Goal: Task Accomplishment & Management: Manage account settings

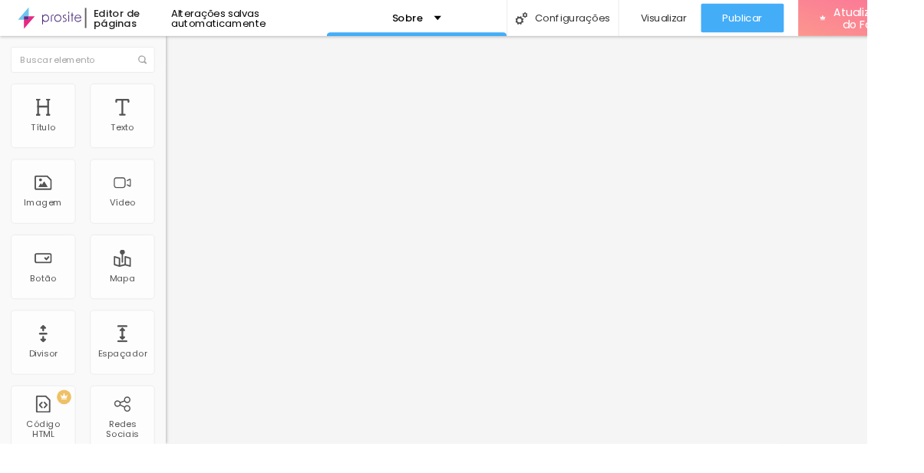
click at [190, 104] on font "Estilo" at bounding box center [202, 99] width 24 height 13
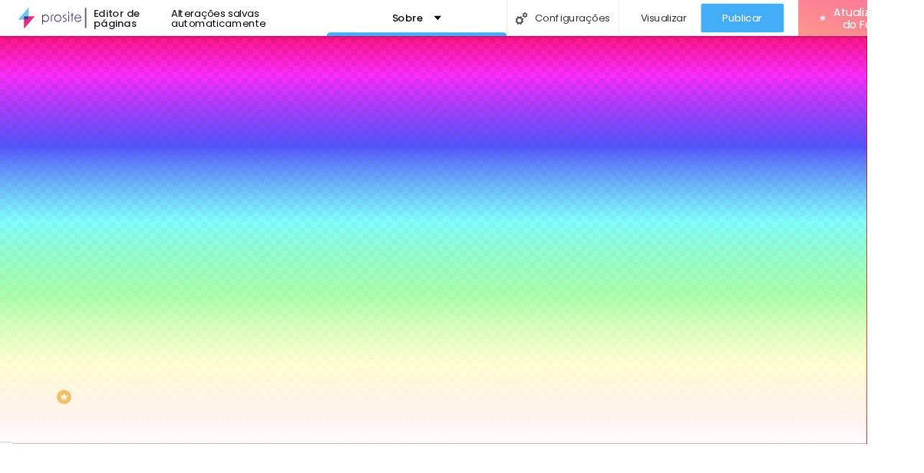
click at [176, 87] on img at bounding box center [183, 81] width 14 height 14
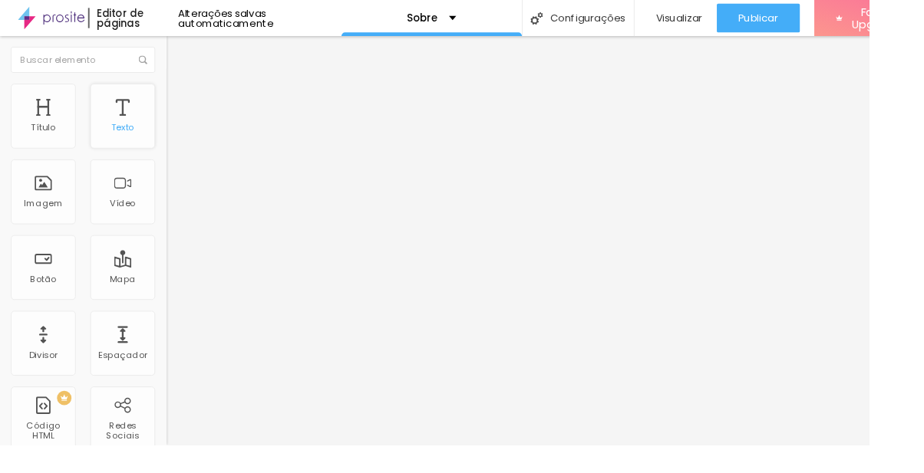
click at [134, 130] on div "Texto" at bounding box center [130, 135] width 25 height 11
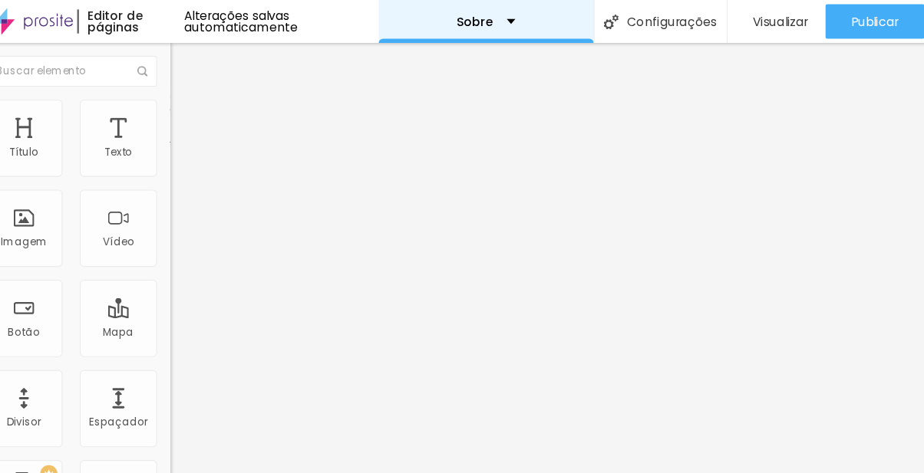
click at [484, 21] on div "Sobre" at bounding box center [459, 19] width 192 height 38
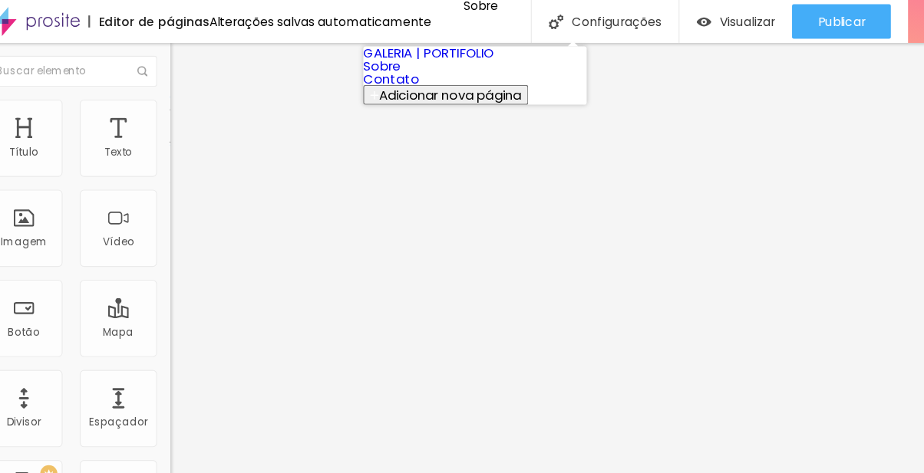
click at [383, 67] on link "Sobre" at bounding box center [366, 59] width 34 height 16
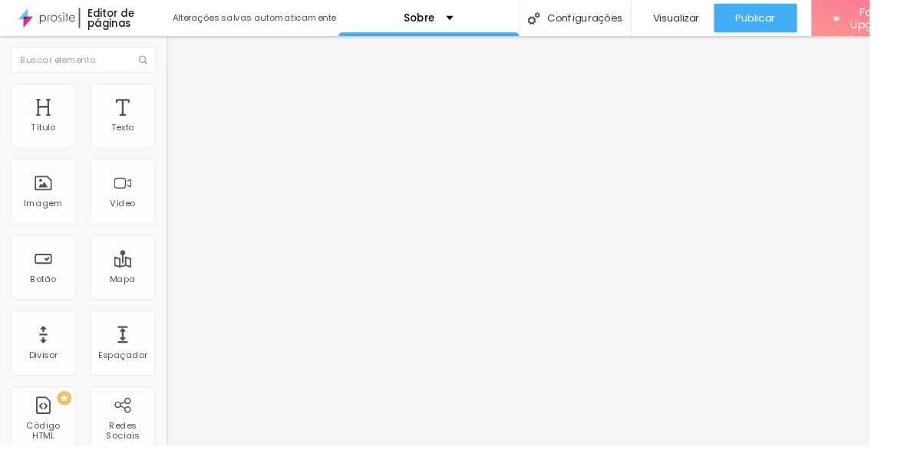
click at [106, 19] on div "Editor de páginas" at bounding box center [126, 18] width 84 height 21
click at [123, 12] on div "Editor de páginas" at bounding box center [126, 18] width 84 height 21
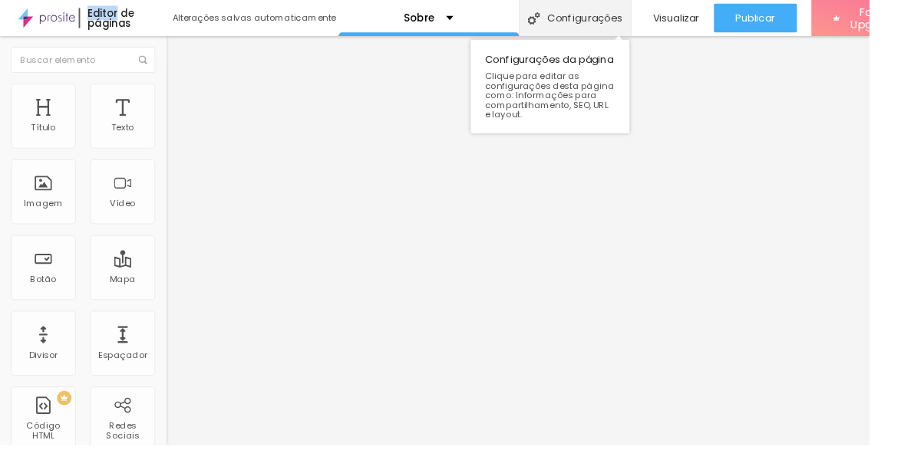
click at [611, 22] on div "Configurações" at bounding box center [611, 19] width 119 height 38
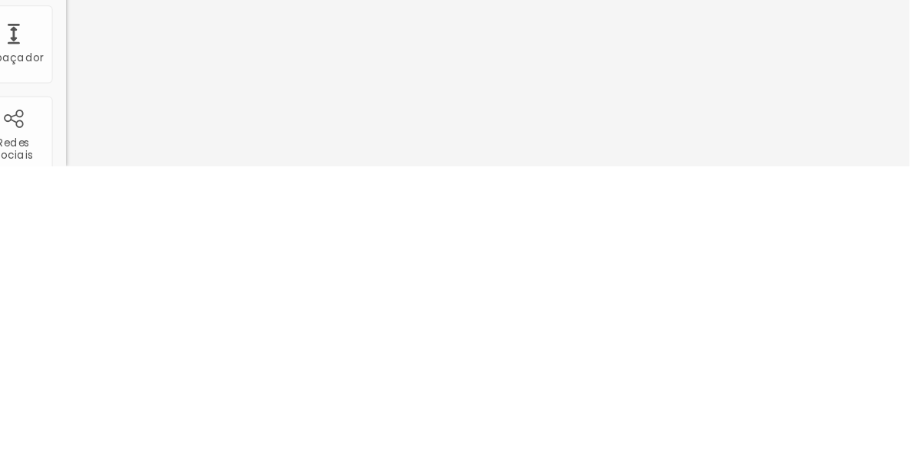
type input "SOBRE NÓS"
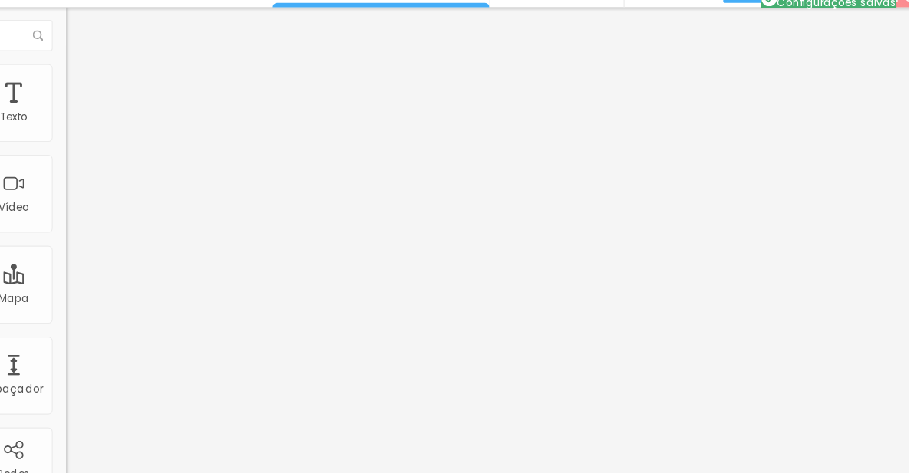
scroll to position [8, 0]
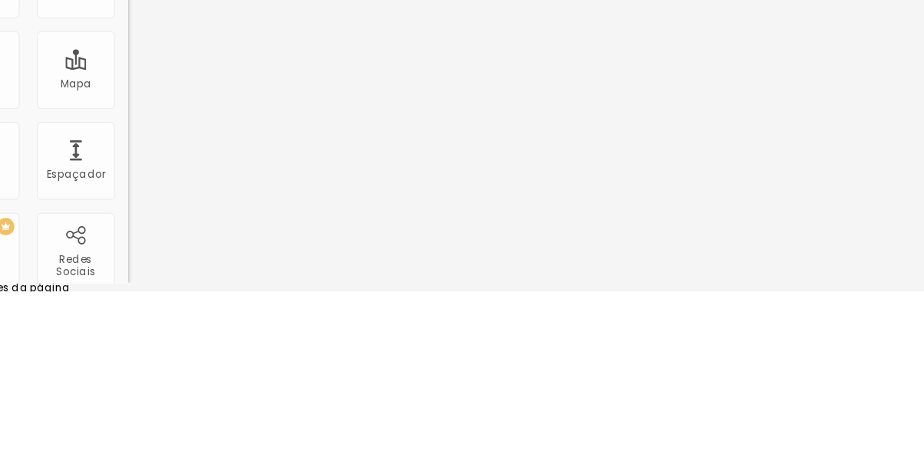
type input "Sobre"
type input "MAGU ETERNIZA"
type textarea "Um"
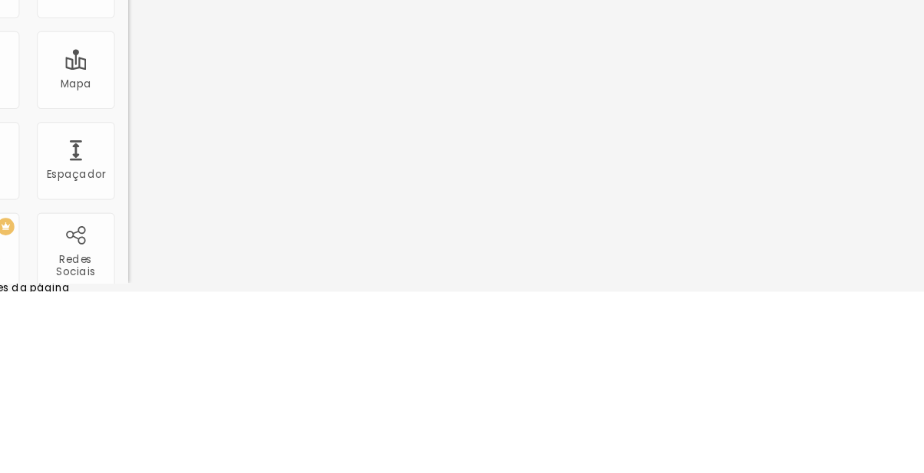
type textarea "S"
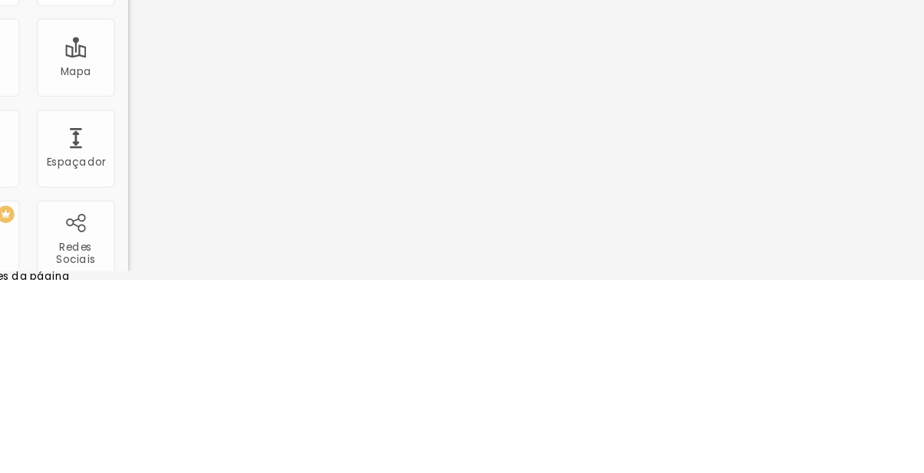
scroll to position [8, 0]
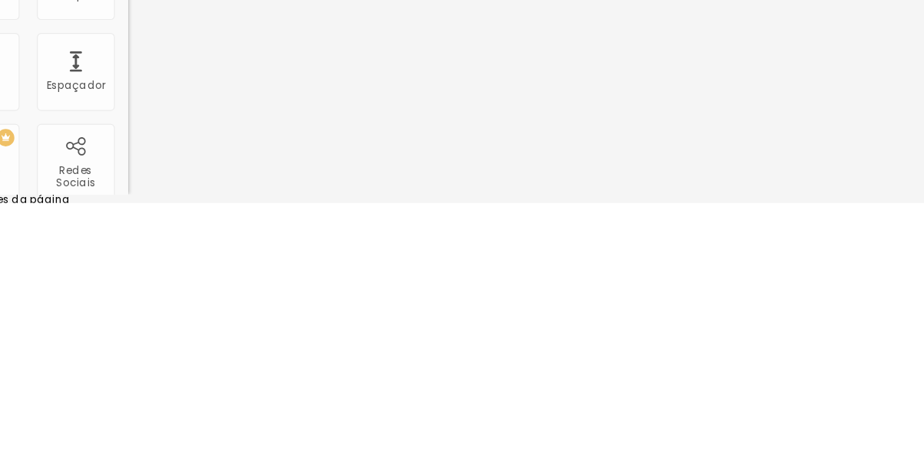
type textarea "Fotografia infantil em Recife"
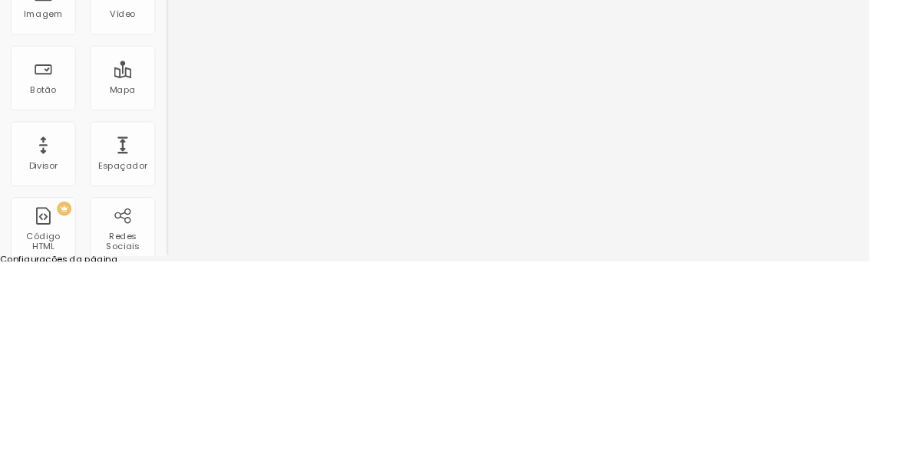
type input "MAG"
type input "F"
type input "MAGU ETERNIZA | FOTÓGRAFOS EM RECIFE"
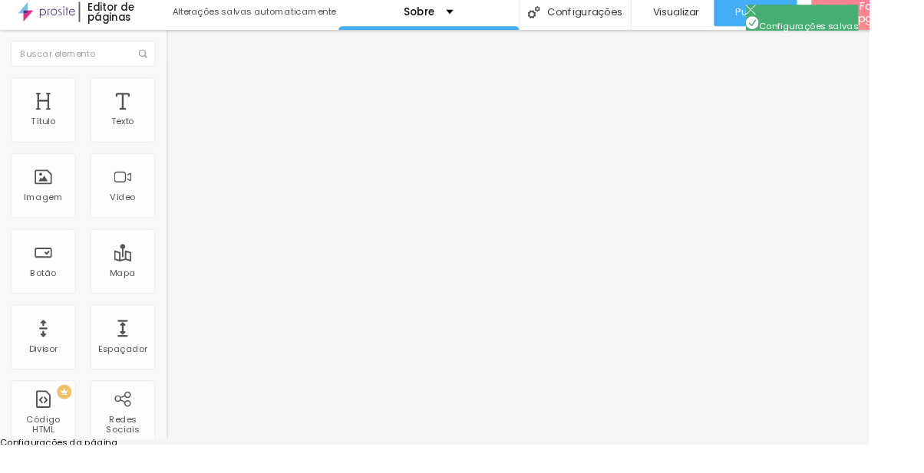
type textarea "Fotografia infantil em Recife '"
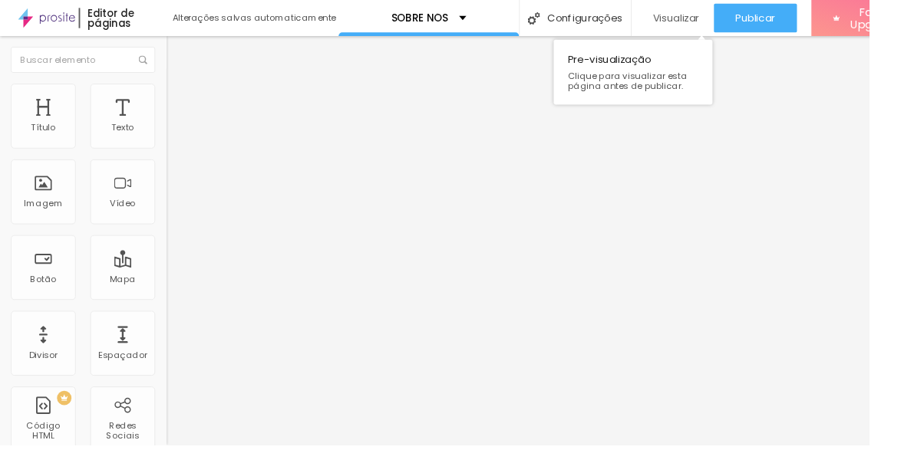
click at [728, 13] on span "Visualizar" at bounding box center [718, 19] width 49 height 12
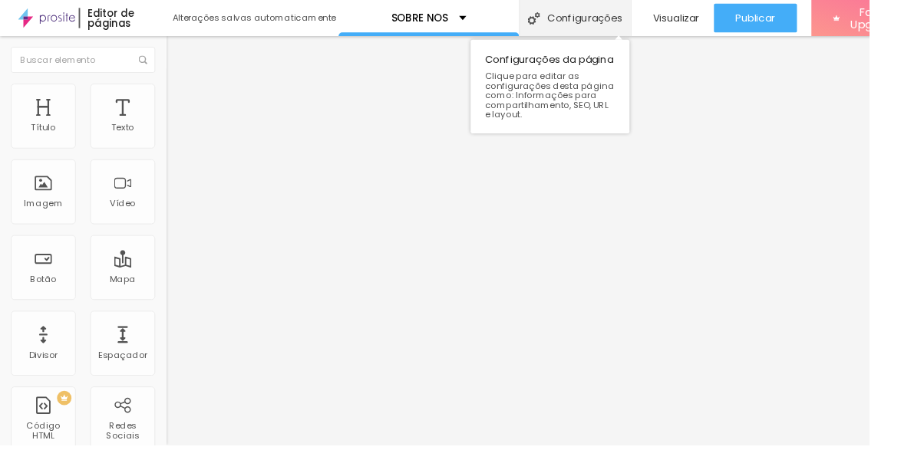
click at [627, 5] on div "Configurações" at bounding box center [611, 19] width 119 height 38
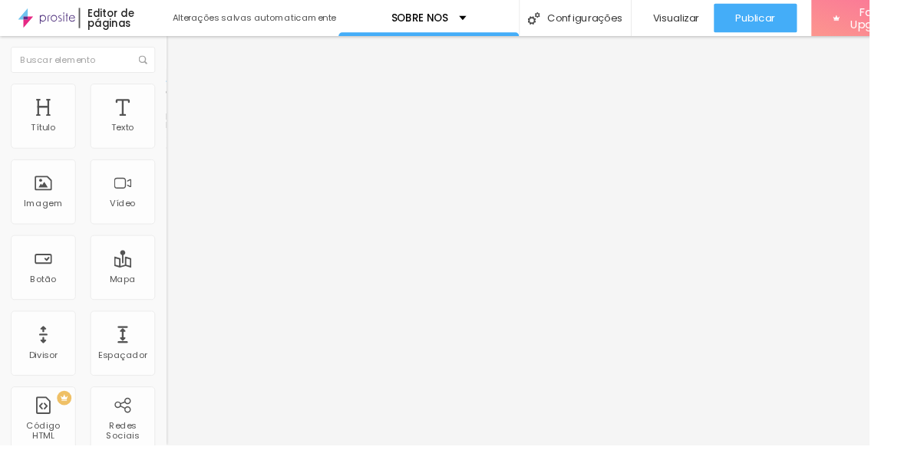
click at [176, 51] on button "Editar Seção" at bounding box center [264, 55] width 176 height 35
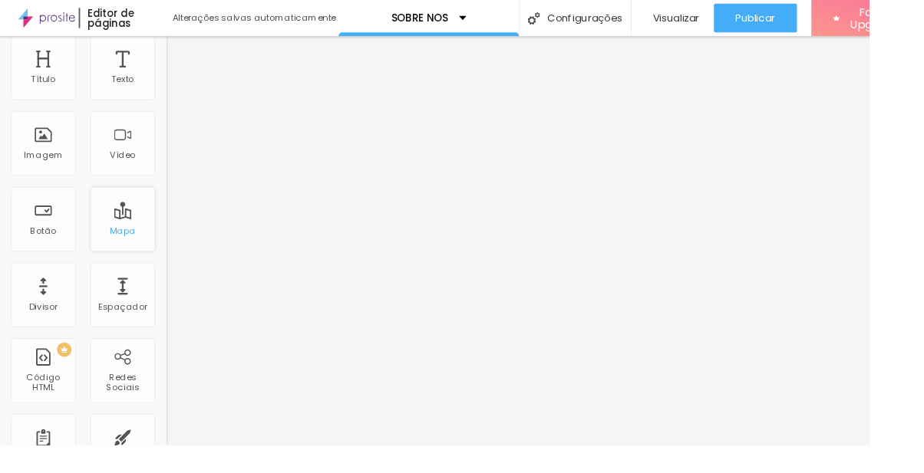
scroll to position [68, 0]
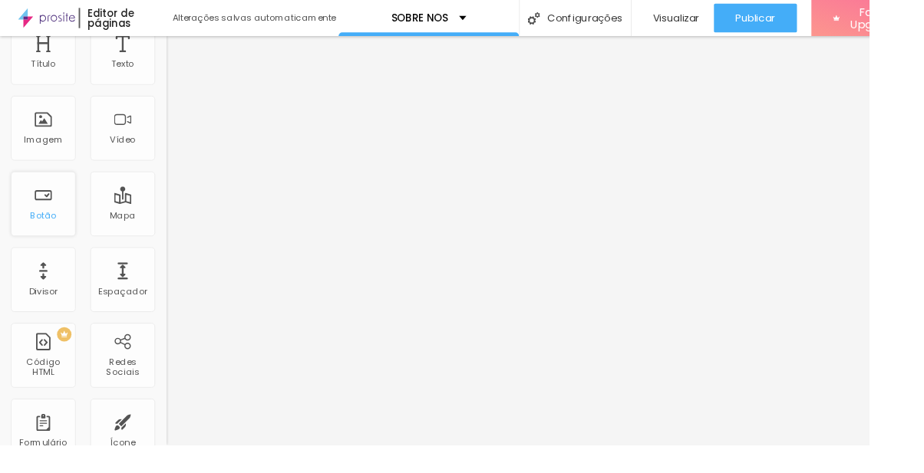
click at [55, 224] on div "Botão" at bounding box center [46, 229] width 28 height 11
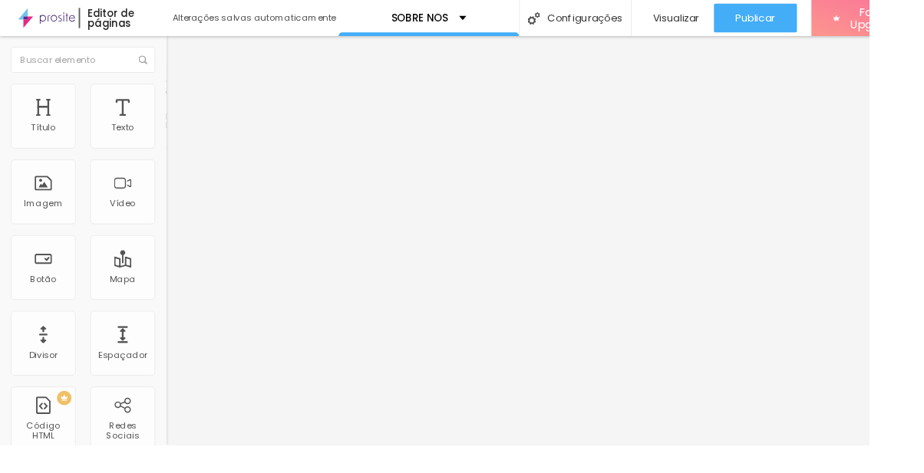
click at [176, 135] on span "Encaixotado" at bounding box center [206, 133] width 60 height 13
click at [176, 140] on span "Encaixotado" at bounding box center [206, 133] width 60 height 13
click at [176, 137] on span "Encaixotado" at bounding box center [206, 133] width 60 height 13
click at [176, 163] on span "Completo" at bounding box center [199, 156] width 47 height 13
click at [176, 147] on div "Encaixotado" at bounding box center [264, 142] width 176 height 9
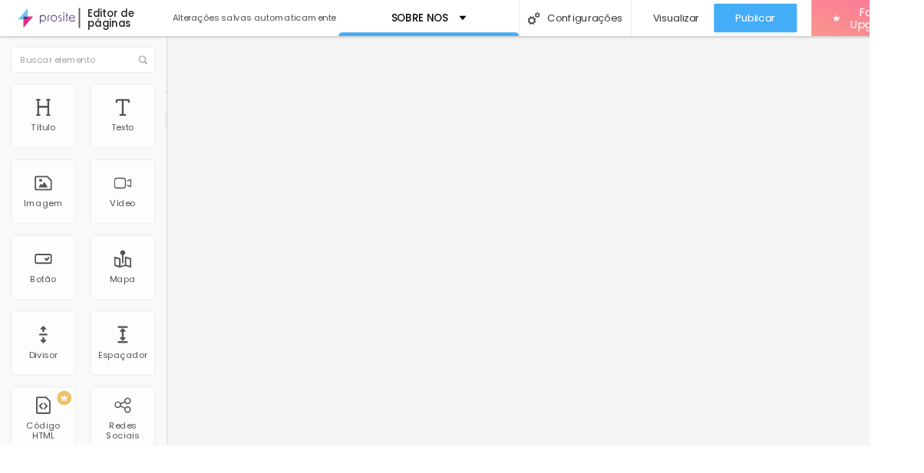
click at [176, 137] on span "Encaixotado" at bounding box center [206, 133] width 60 height 13
click at [176, 38] on button "Editar Seção" at bounding box center [264, 55] width 176 height 35
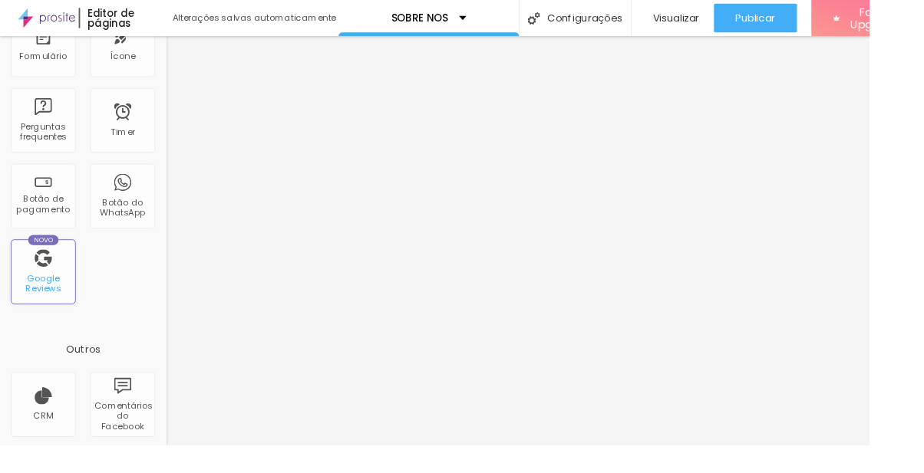
scroll to position [480, 0]
click at [63, 270] on div "Novo Google Reviews" at bounding box center [46, 288] width 69 height 69
click at [54, 290] on div "Google Reviews" at bounding box center [45, 301] width 61 height 22
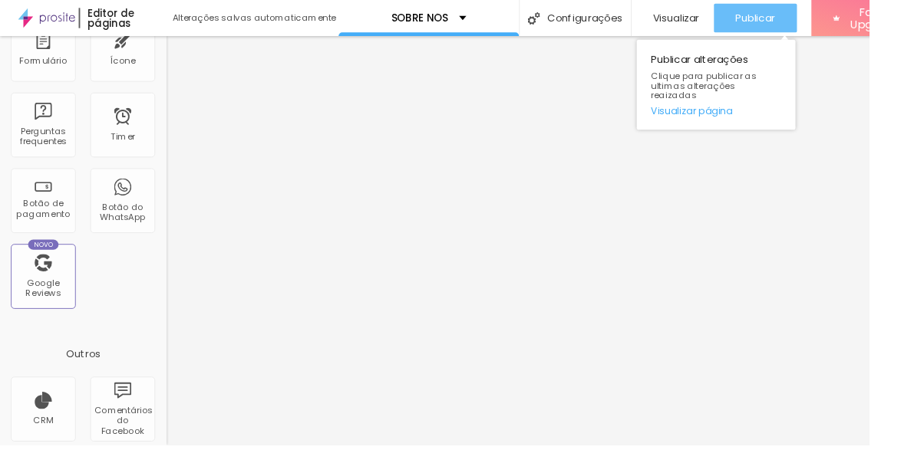
click at [813, 14] on span "Publicar" at bounding box center [803, 19] width 42 height 12
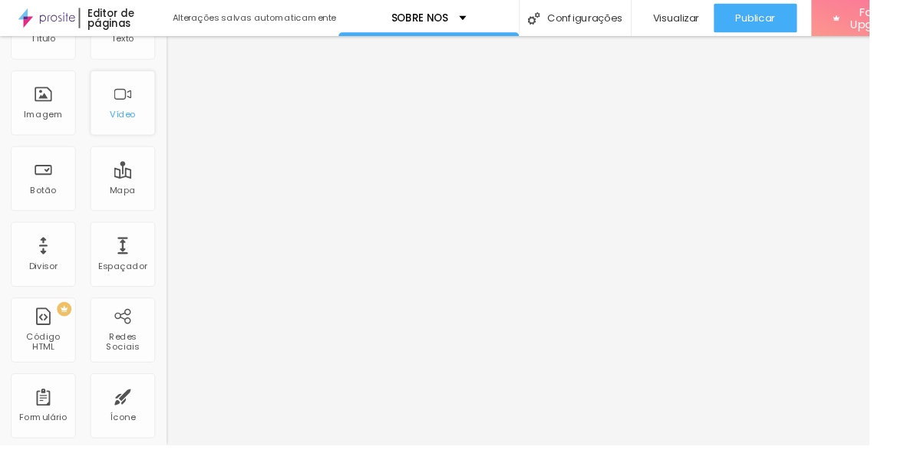
scroll to position [0, 0]
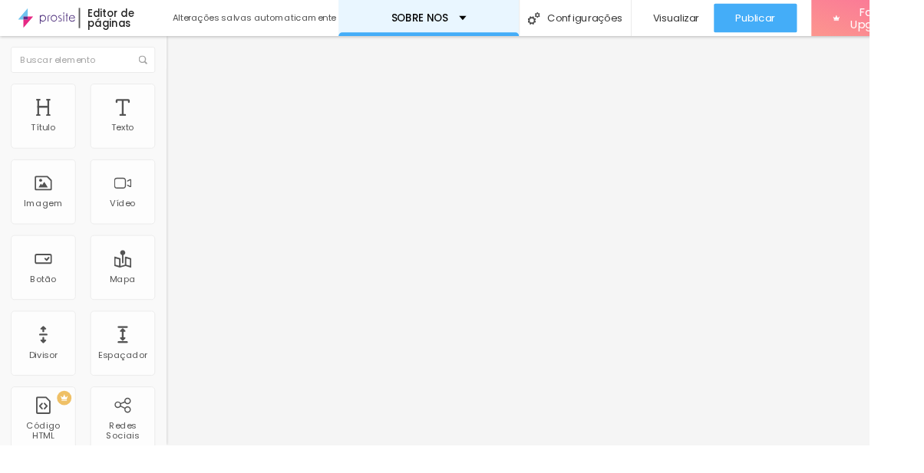
click at [486, 20] on div "SOBRE NÓS" at bounding box center [456, 19] width 80 height 11
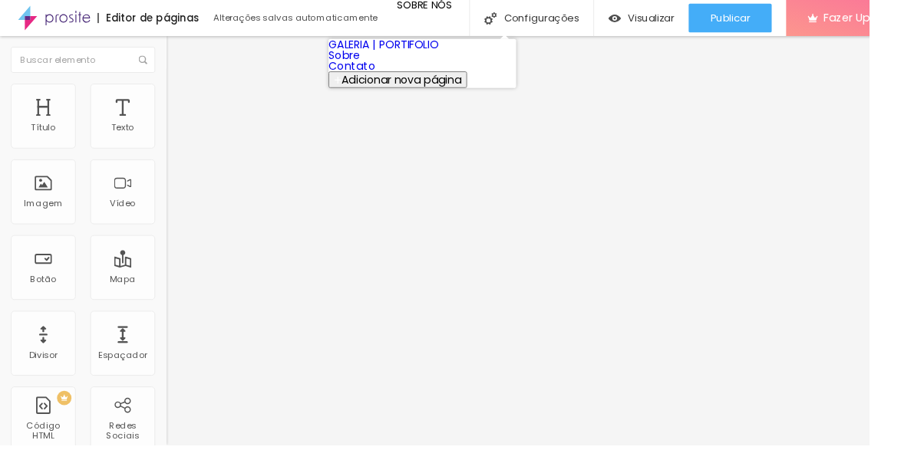
click at [466, 55] on link "GALERIA | PORTIFOLIO" at bounding box center [407, 47] width 117 height 16
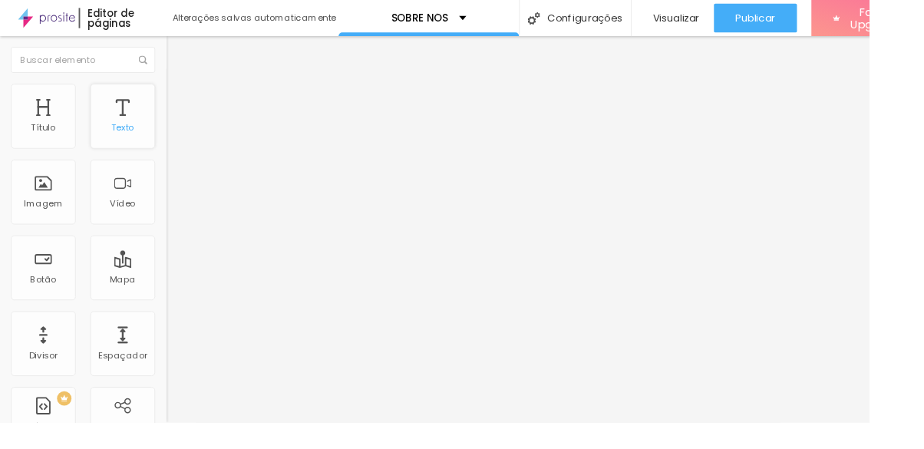
click at [135, 109] on div "Texto" at bounding box center [130, 123] width 69 height 69
click at [130, 125] on div "Texto" at bounding box center [130, 123] width 69 height 69
click at [37, 223] on div "Imagem" at bounding box center [46, 204] width 69 height 69
click at [35, 219] on div "Imagem" at bounding box center [45, 216] width 41 height 11
click at [48, 222] on div "Imagem" at bounding box center [45, 216] width 41 height 11
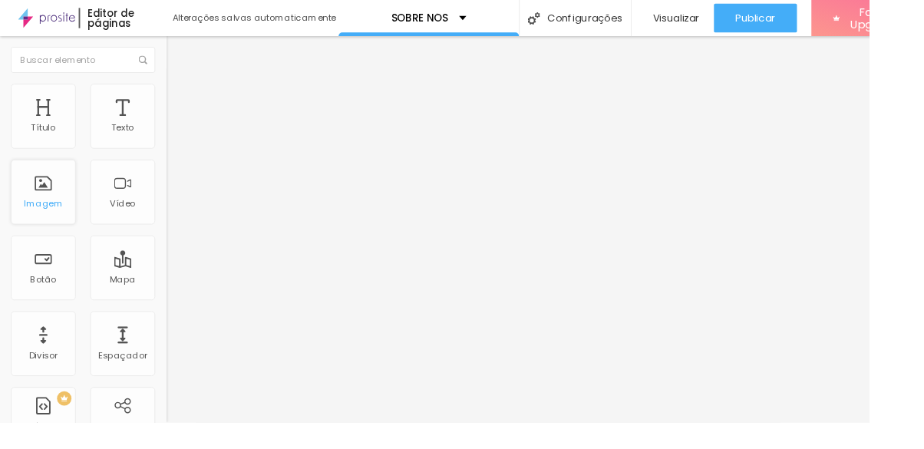
click at [51, 207] on div "Imagem" at bounding box center [46, 204] width 69 height 69
click at [54, 141] on div "Título" at bounding box center [46, 135] width 26 height 11
click at [36, 232] on div "Imagem" at bounding box center [46, 204] width 69 height 69
click at [38, 215] on div "Imagem" at bounding box center [45, 216] width 41 height 11
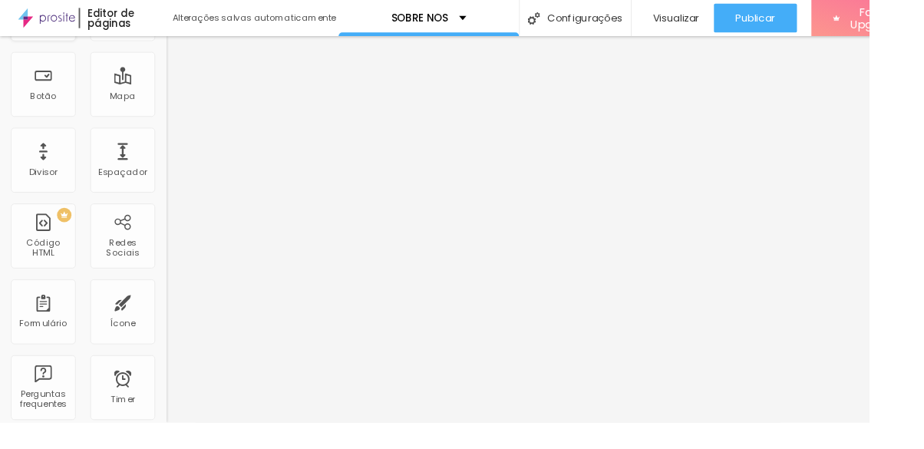
scroll to position [197, 0]
click at [43, 264] on div "Código HTML" at bounding box center [45, 261] width 61 height 22
click at [61, 226] on div "PREMIUM" at bounding box center [42, 226] width 68 height 15
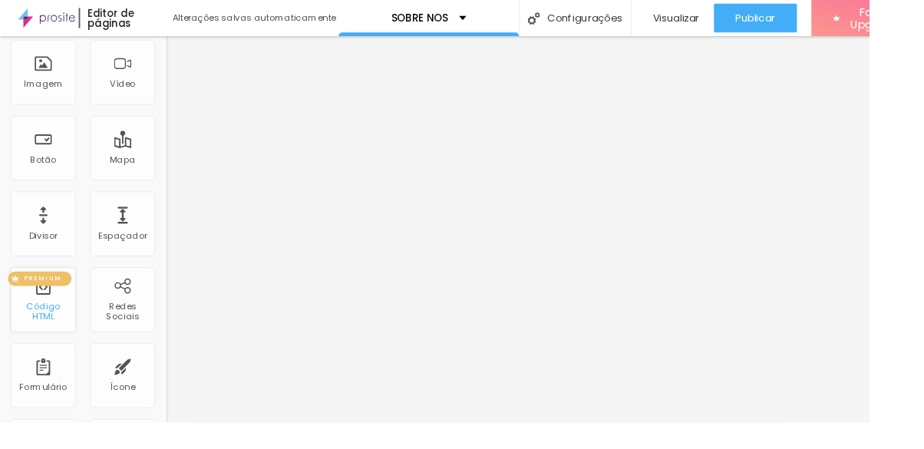
scroll to position [131, 0]
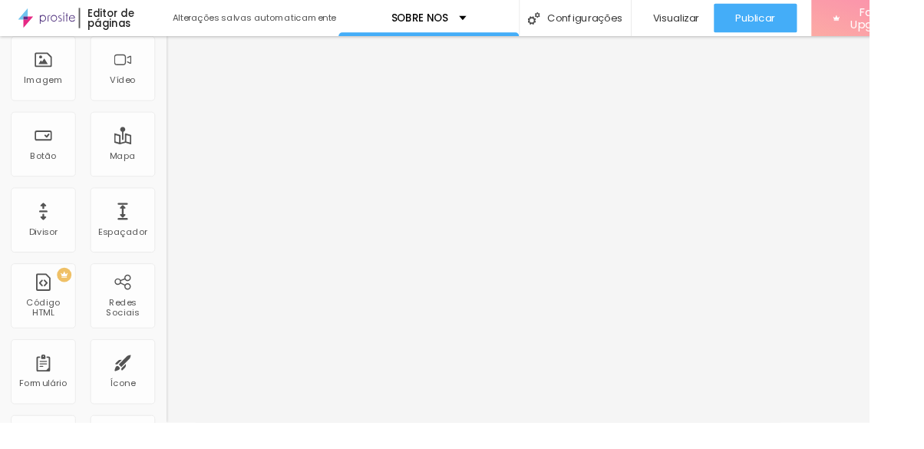
click at [923, 25] on span "Fazer Upgrade" at bounding box center [929, 19] width 60 height 27
